Goal: Check status: Check status

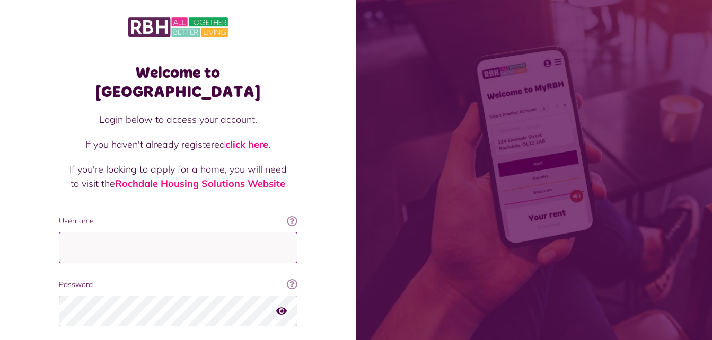
click at [195, 232] on input "Username" at bounding box center [178, 247] width 239 height 31
type input "**********"
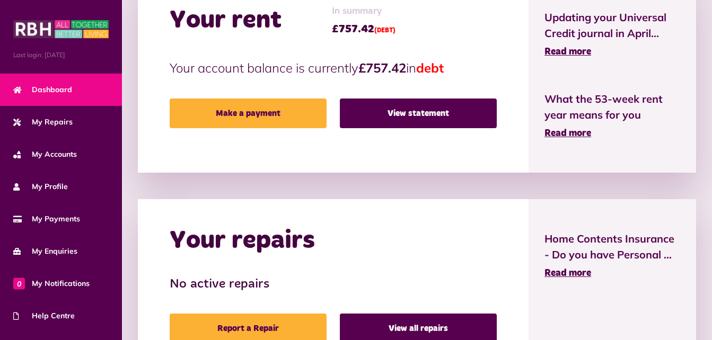
scroll to position [382, 0]
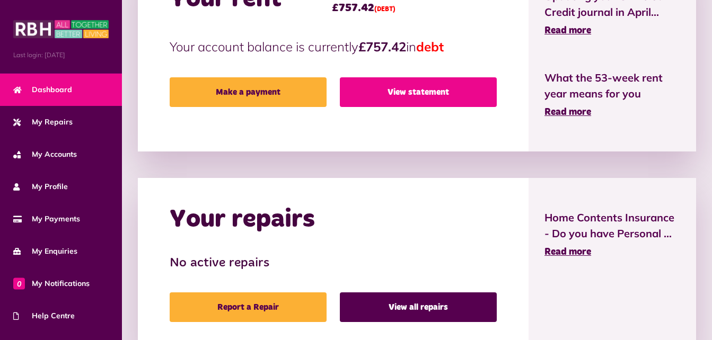
click at [431, 95] on link "View statement" at bounding box center [418, 92] width 157 height 30
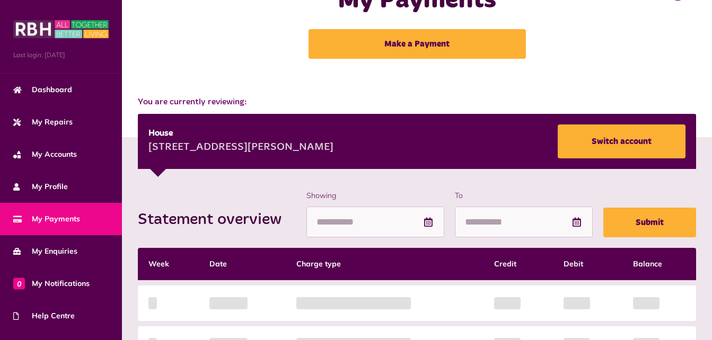
scroll to position [42, 0]
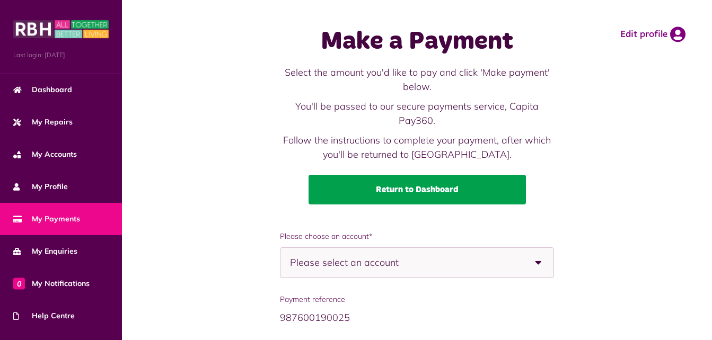
click at [425, 199] on link "Return to Dashboard" at bounding box center [417, 190] width 217 height 30
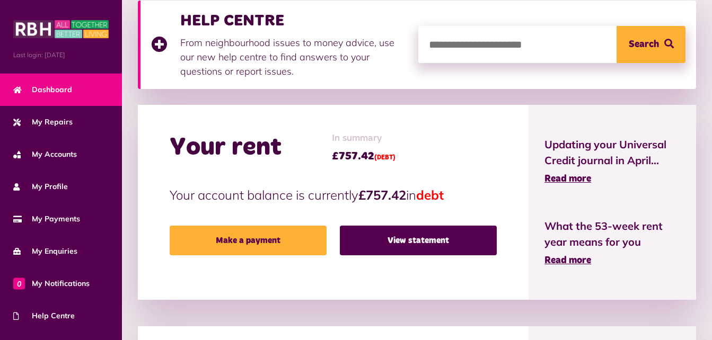
scroll to position [255, 0]
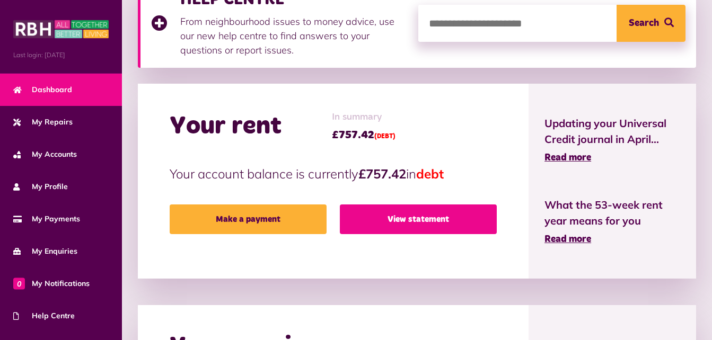
click at [434, 216] on link "View statement" at bounding box center [418, 220] width 157 height 30
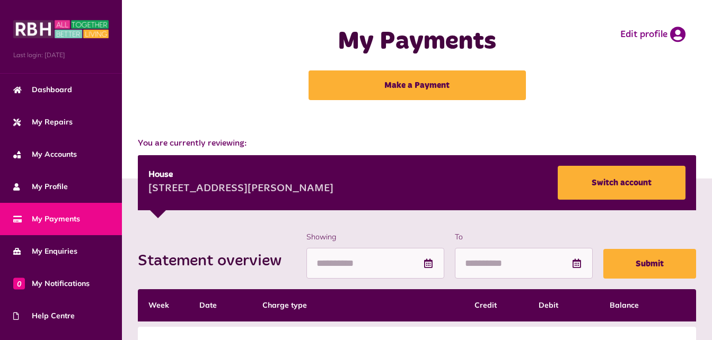
scroll to position [89, 0]
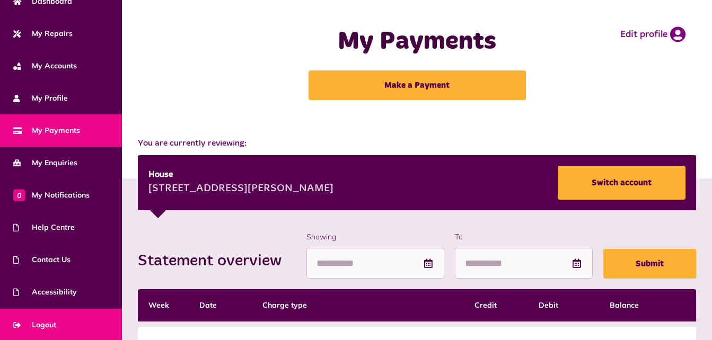
click at [65, 327] on link "Logout" at bounding box center [61, 325] width 122 height 32
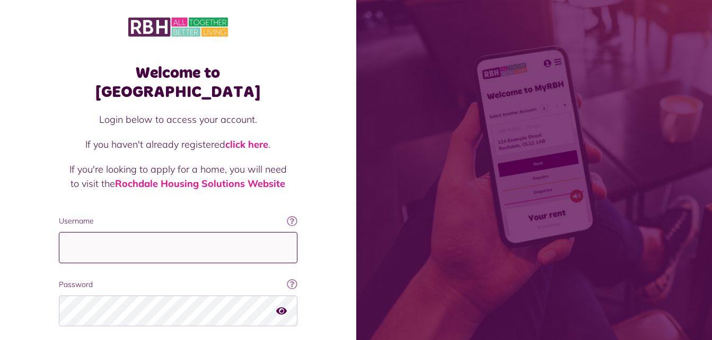
click at [162, 242] on input "Username" at bounding box center [178, 247] width 239 height 31
type input "**********"
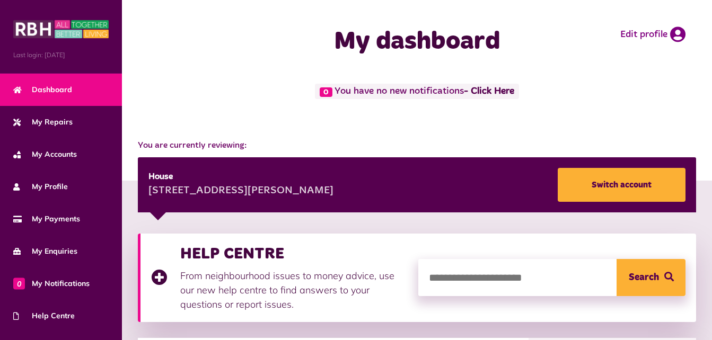
click at [229, 79] on div "My dashboard Edit profile" at bounding box center [417, 42] width 590 height 84
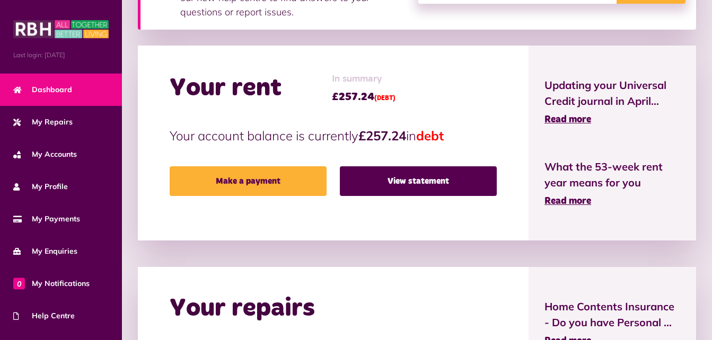
scroll to position [297, 0]
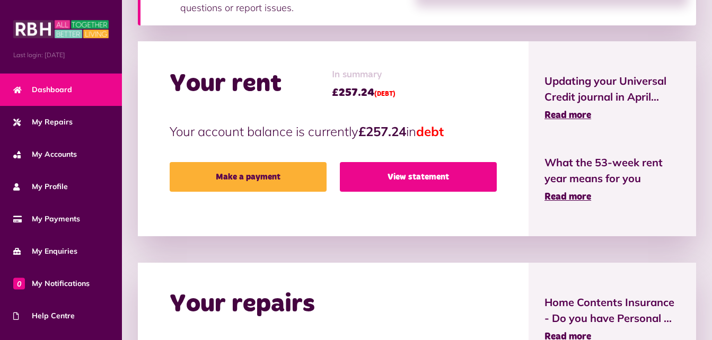
click at [398, 181] on link "View statement" at bounding box center [418, 177] width 157 height 30
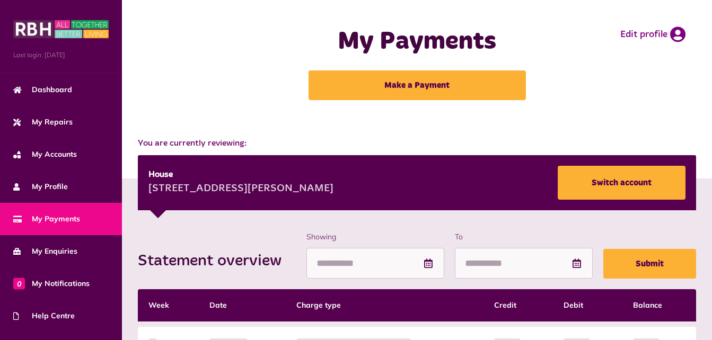
click at [630, 102] on div "My Payments Make a Payment Edit profile" at bounding box center [417, 64] width 569 height 106
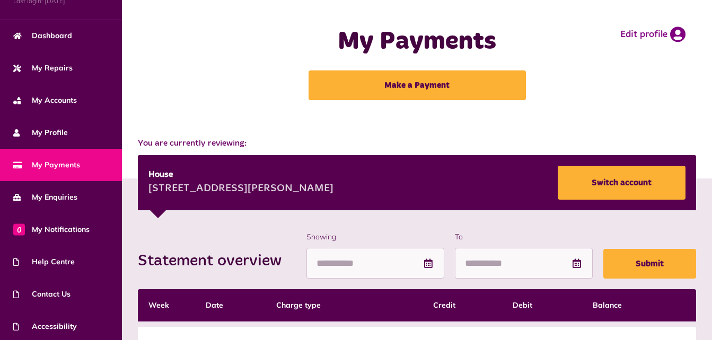
scroll to position [89, 0]
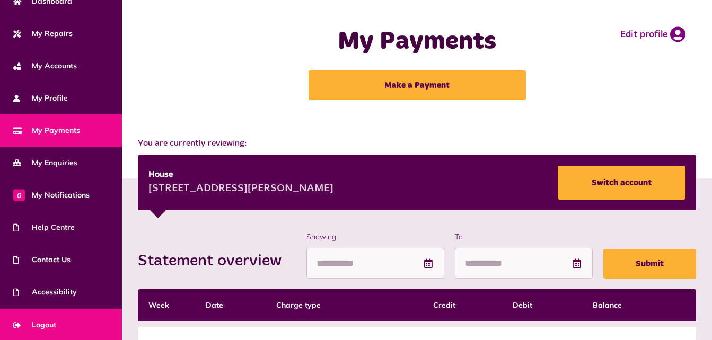
click at [41, 326] on span "Logout" at bounding box center [34, 325] width 43 height 11
